Goal: Obtain resource: Download file/media

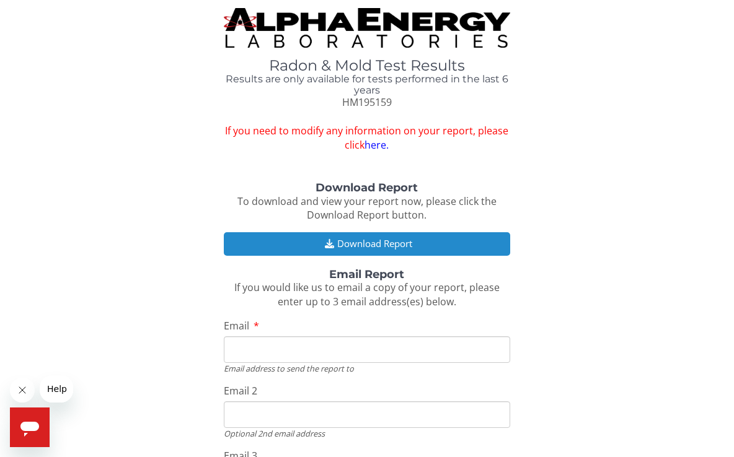
click at [340, 232] on button "Download Report" at bounding box center [367, 243] width 286 height 23
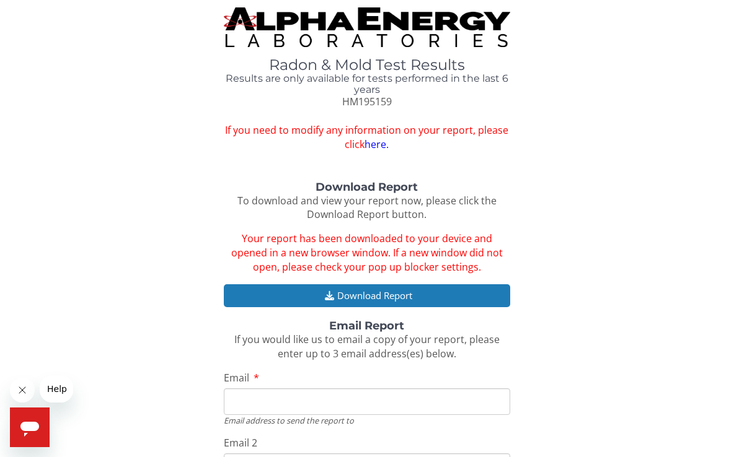
scroll to position [2, 0]
click at [602, 152] on div "Radon & Mold Test Results Results are only available for tests performed in the…" at bounding box center [366, 79] width 715 height 144
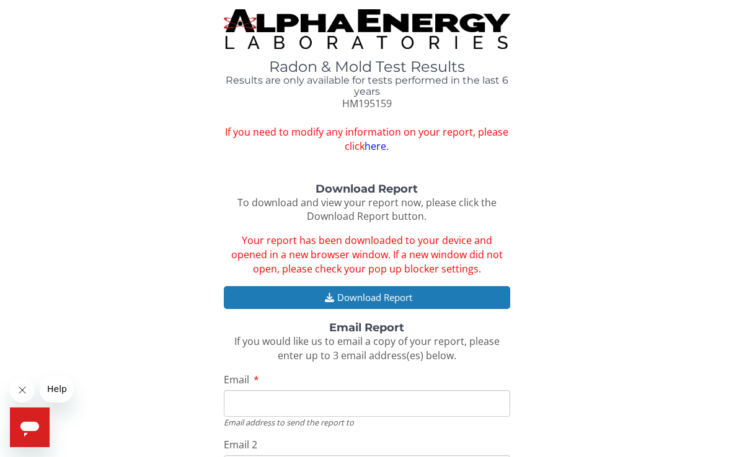
scroll to position [0, 0]
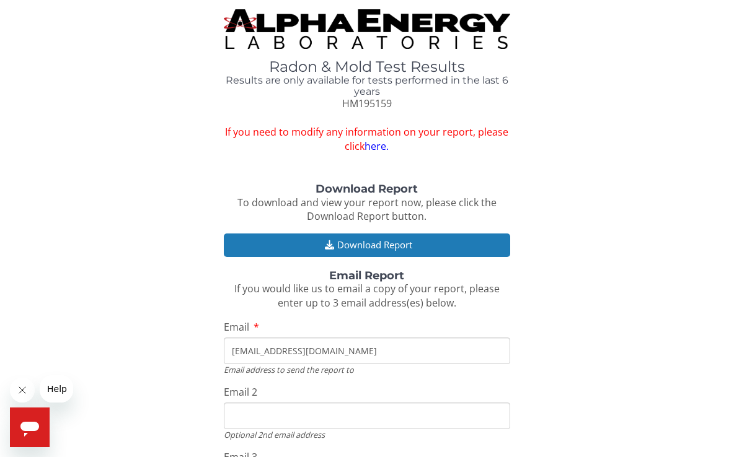
type input "[EMAIL_ADDRESS][DOMAIN_NAME]"
drag, startPoint x: 619, startPoint y: 265, endPoint x: 565, endPoint y: 284, distance: 57.2
click at [619, 265] on div "Download Report To download and view your report now, please click the Download…" at bounding box center [366, 367] width 715 height 369
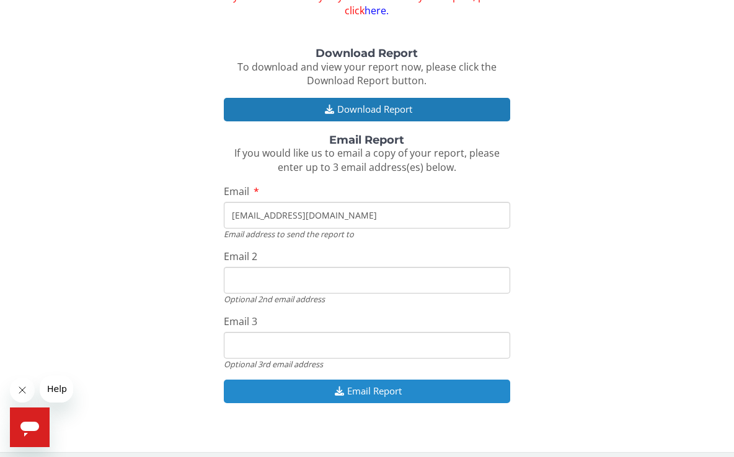
scroll to position [134, 0]
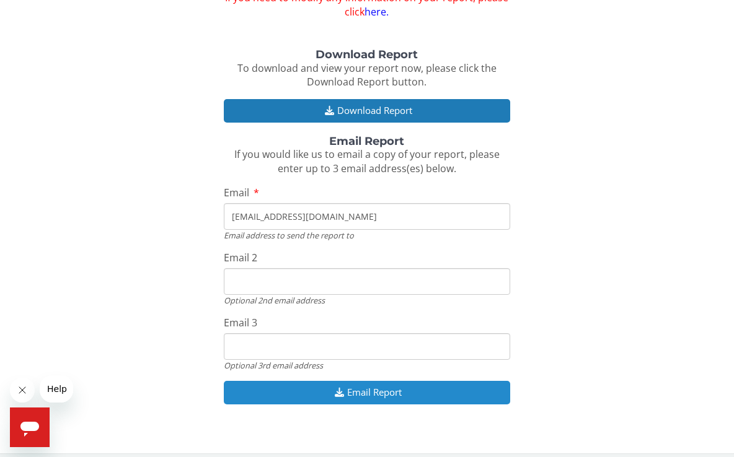
click at [356, 384] on button "Email Report" at bounding box center [367, 392] width 286 height 23
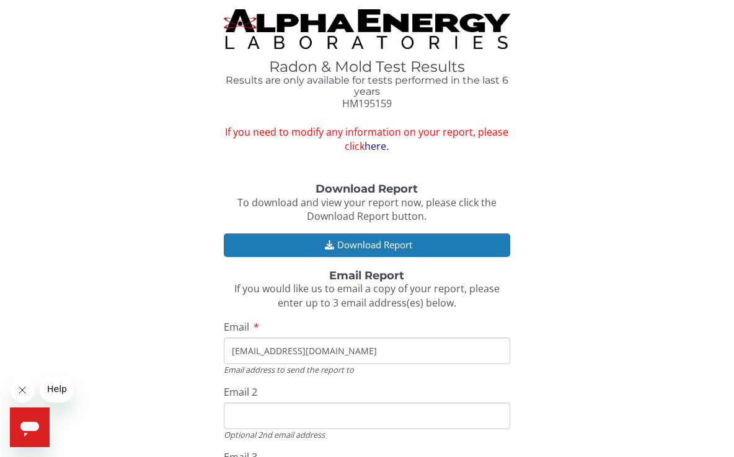
scroll to position [0, 0]
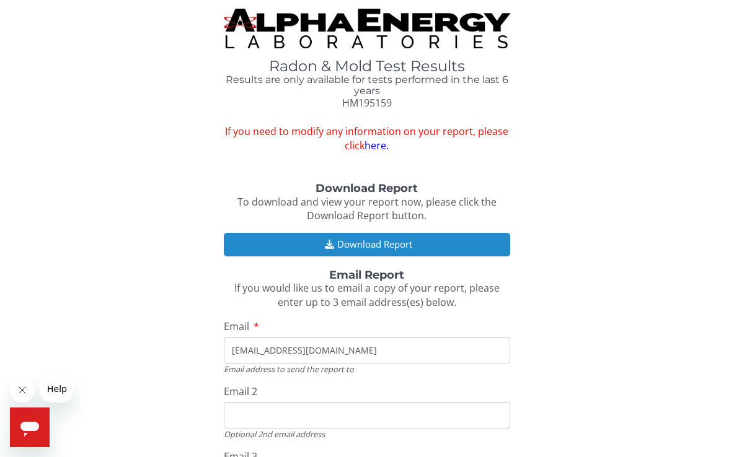
click at [331, 240] on icon "button" at bounding box center [329, 244] width 15 height 9
